Goal: Task Accomplishment & Management: Manage account settings

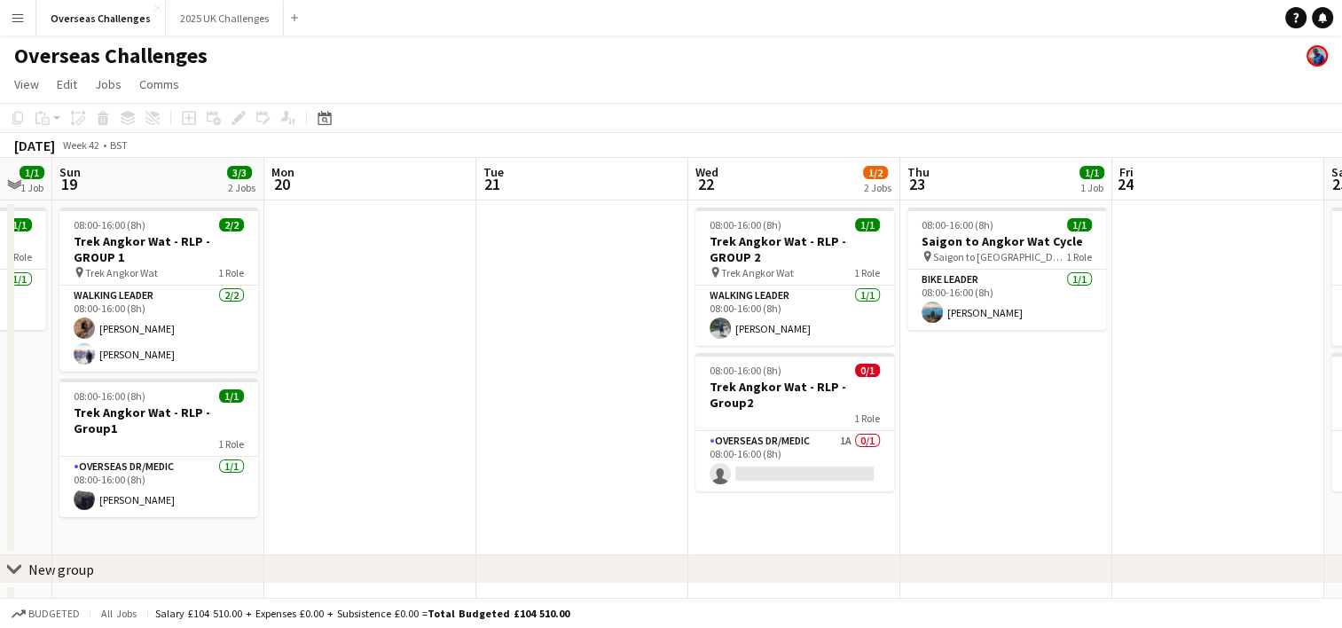
click at [404, 493] on app-date-cell at bounding box center [370, 377] width 212 height 355
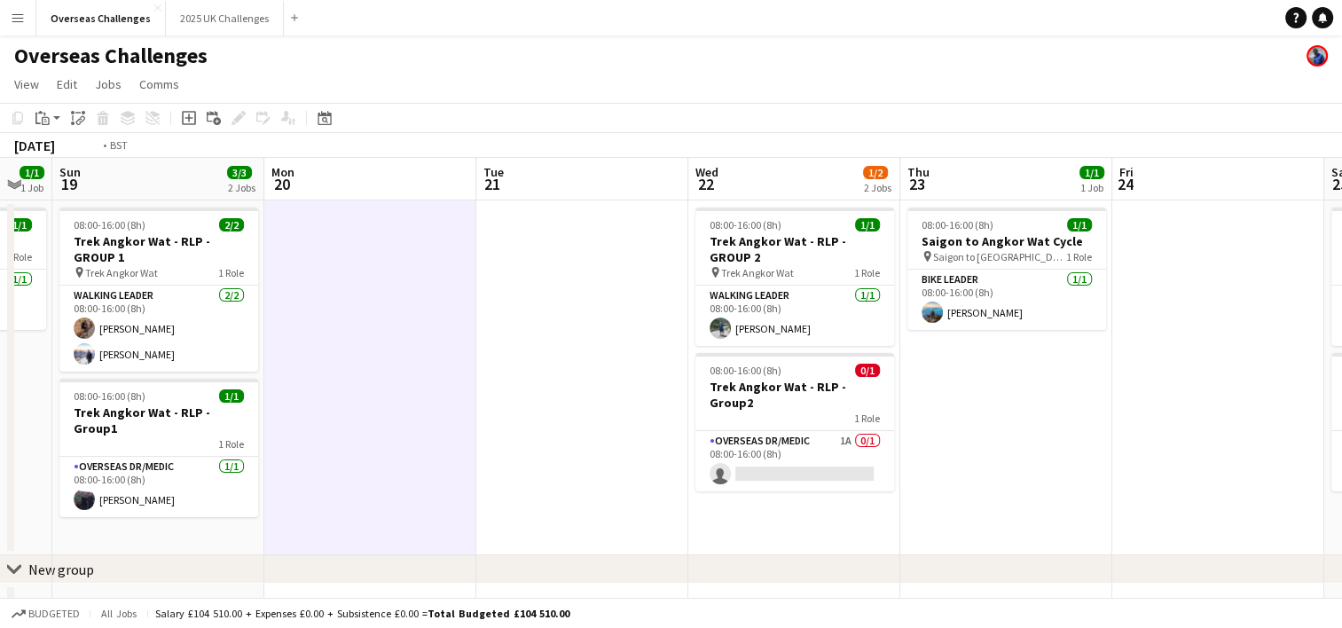
scroll to position [0, 693]
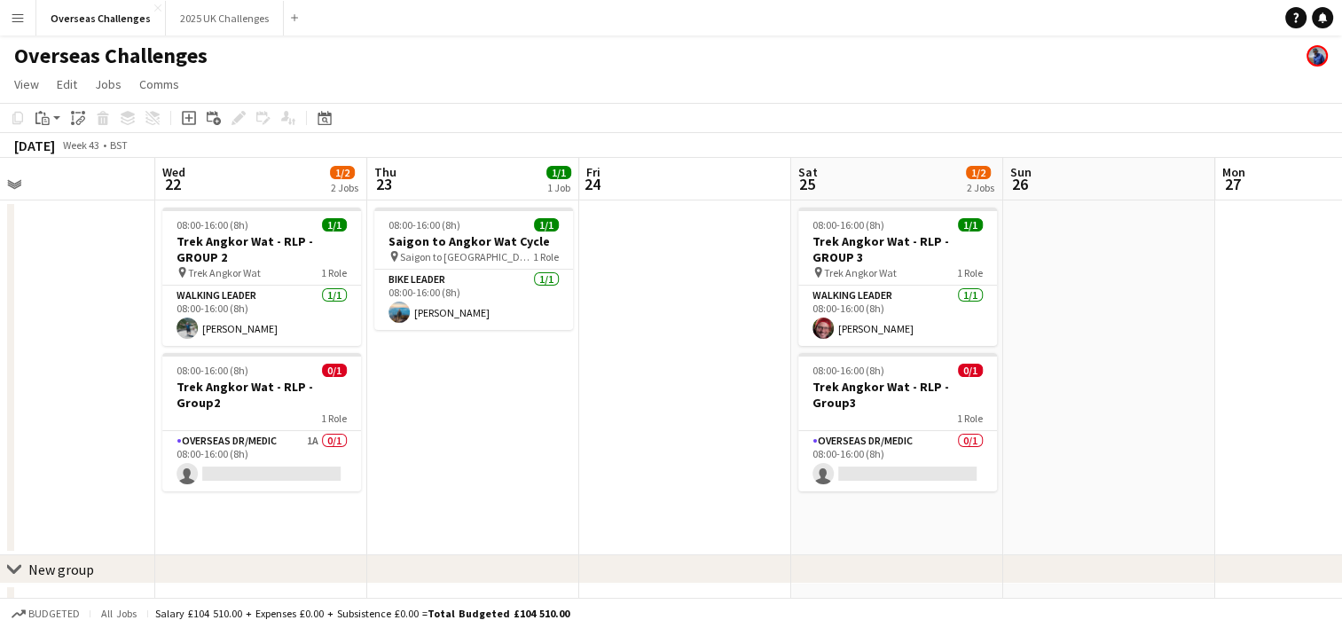
drag, startPoint x: 1125, startPoint y: 430, endPoint x: 592, endPoint y: 439, distance: 533.1
click at [592, 439] on app-calendar-viewport "Sat 18 1/1 1 Job Sun 19 3/3 2 Jobs Mon 20 Tue 21 Wed 22 1/2 2 Jobs Thu 23 1/1 1…" at bounding box center [671, 397] width 1342 height 479
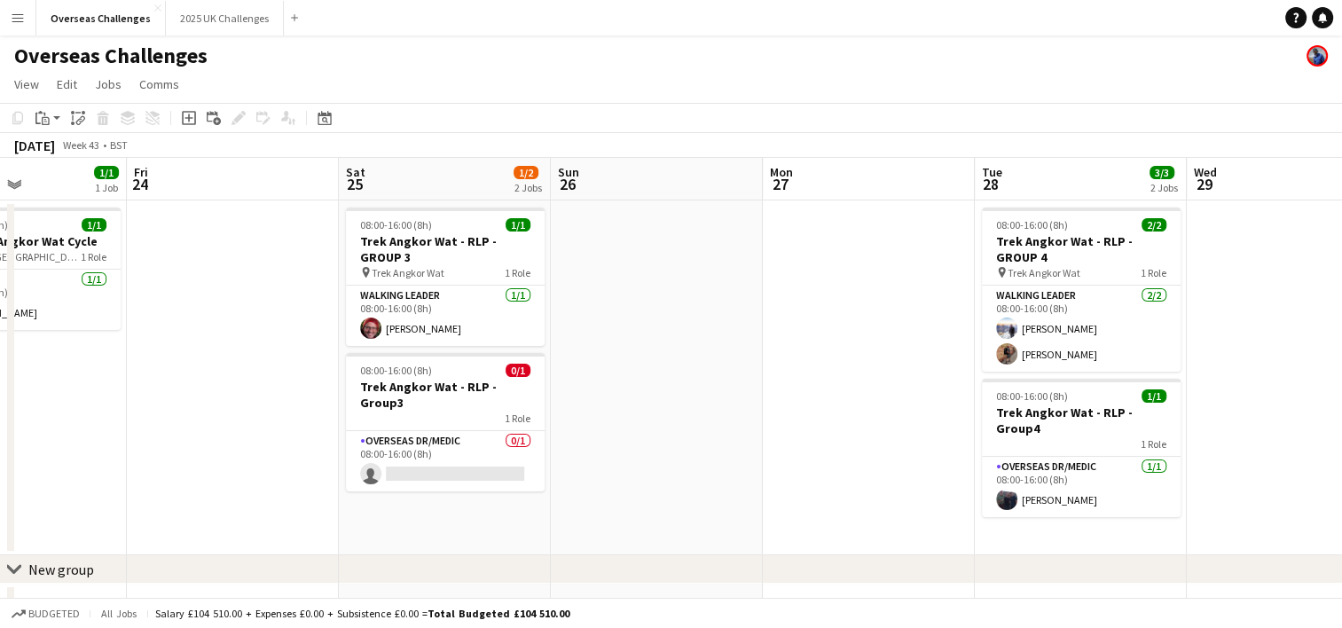
scroll to position [0, 580]
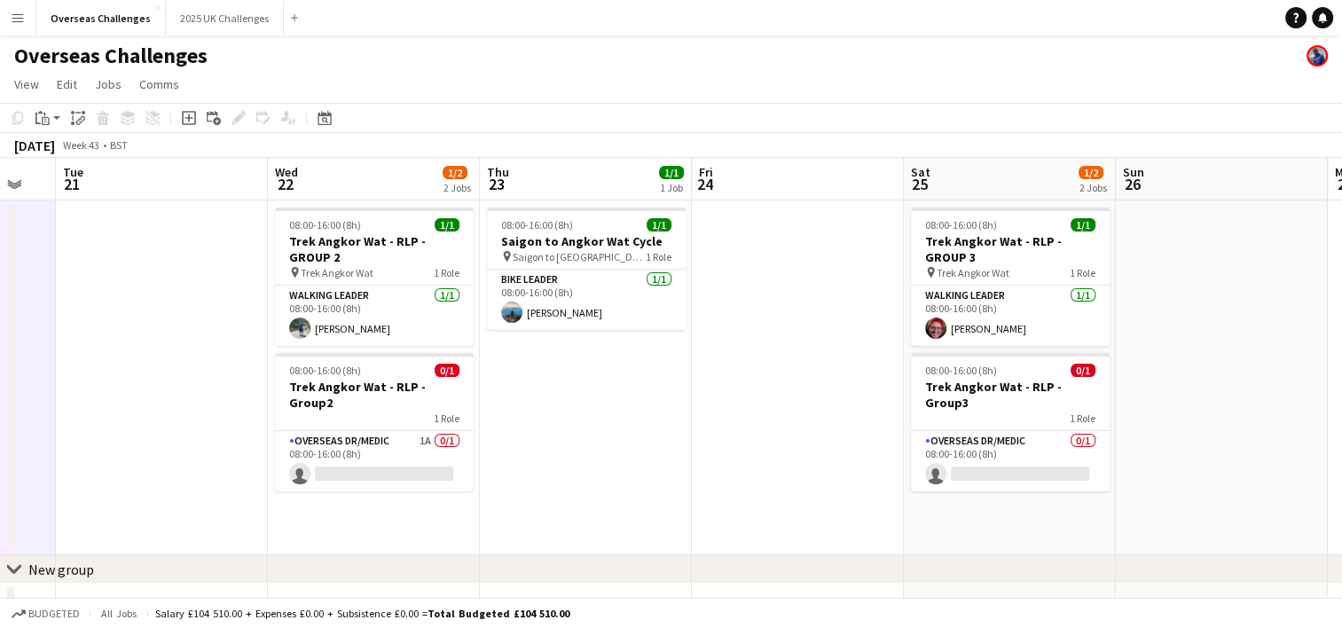
drag, startPoint x: 1190, startPoint y: 263, endPoint x: 1303, endPoint y: 352, distance: 143.4
click at [1303, 352] on app-calendar-viewport "Sat 18 1/1 1 Job Sun 19 3/3 2 Jobs Mon 20 Tue 21 Wed 22 1/2 2 Jobs Thu 23 1/1 1…" at bounding box center [671, 397] width 1342 height 479
click at [354, 446] on app-card-role "Overseas Dr/Medic 1A 0/1 08:00-16:00 (8h) single-neutral-actions" at bounding box center [374, 461] width 199 height 60
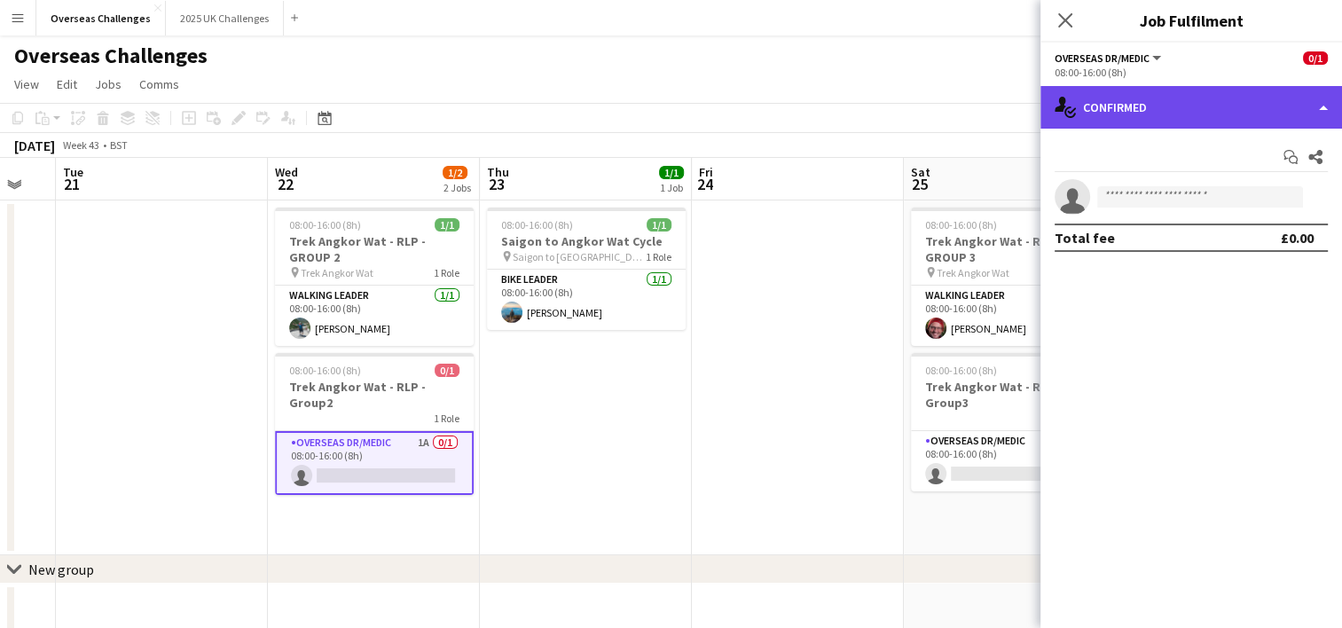
click at [1230, 116] on div "single-neutral-actions-check-2 Confirmed" at bounding box center [1191, 107] width 302 height 43
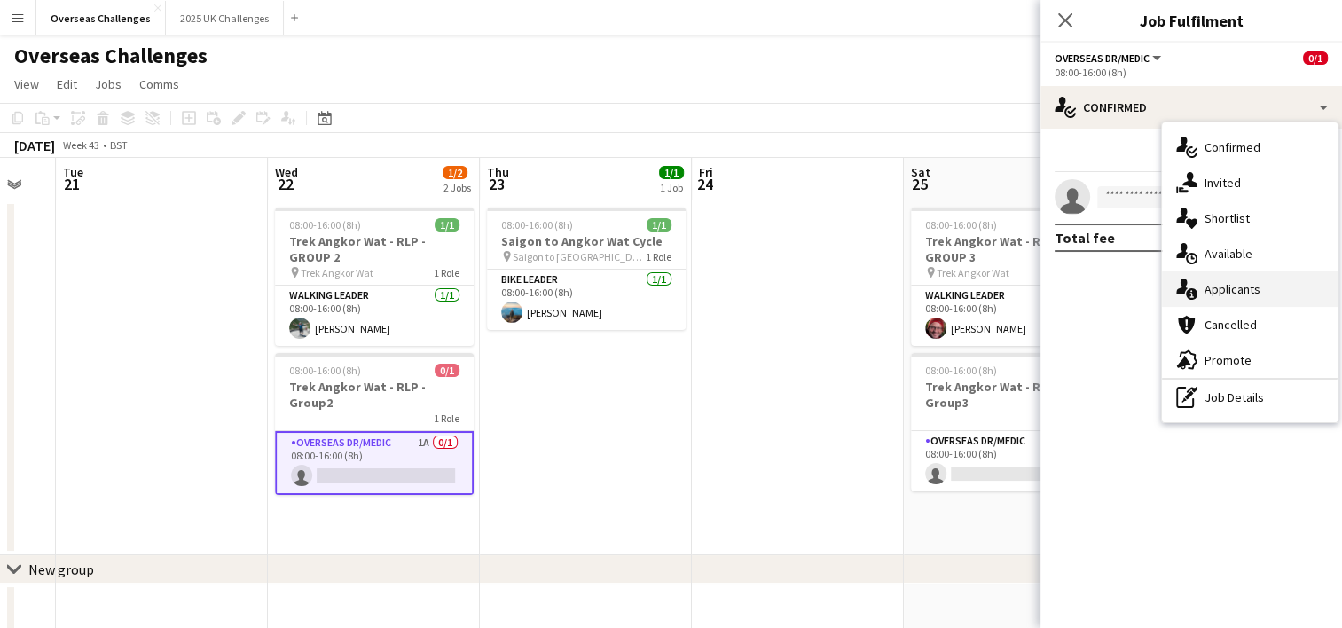
click at [1248, 297] on div "single-neutral-actions-information Applicants" at bounding box center [1250, 288] width 176 height 35
